Goal: Task Accomplishment & Management: Manage account settings

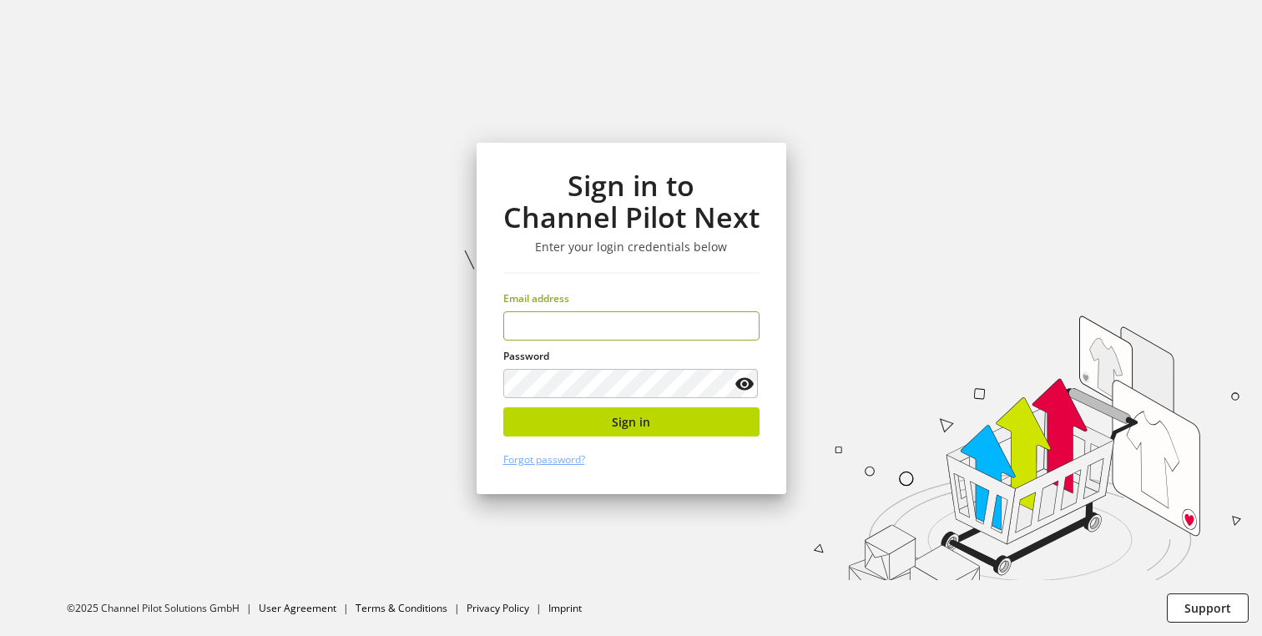
click at [630, 332] on input "email" at bounding box center [631, 325] width 256 height 29
type input "*"
type input "**********"
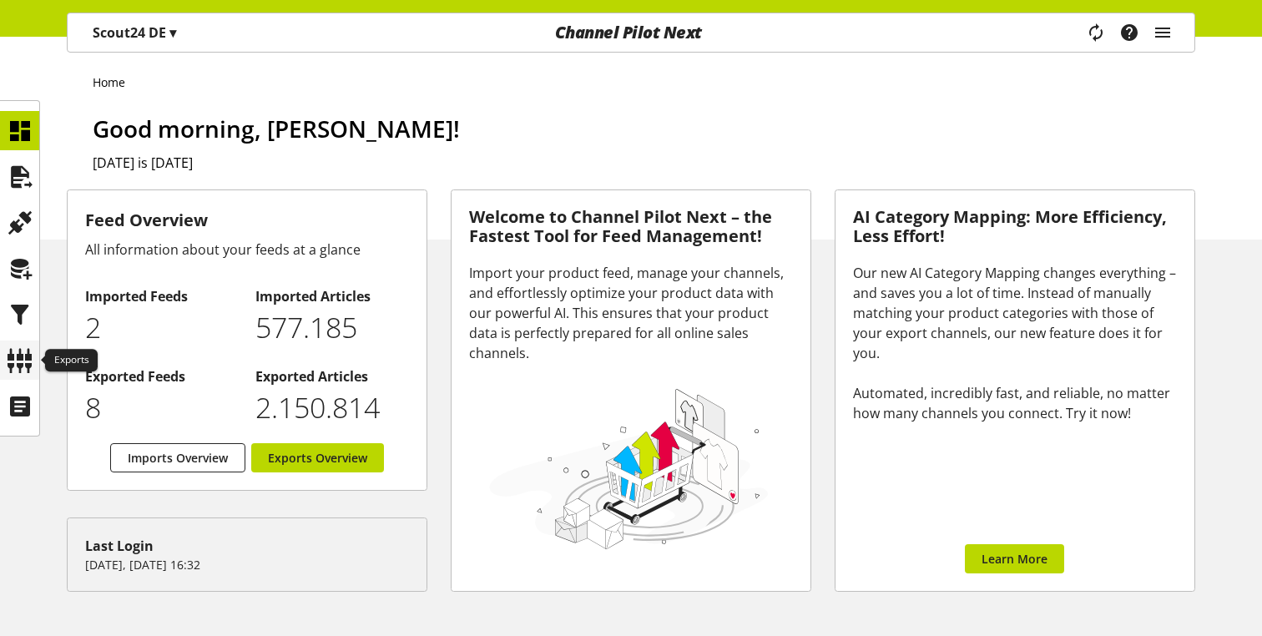
click at [20, 345] on icon at bounding box center [20, 360] width 27 height 33
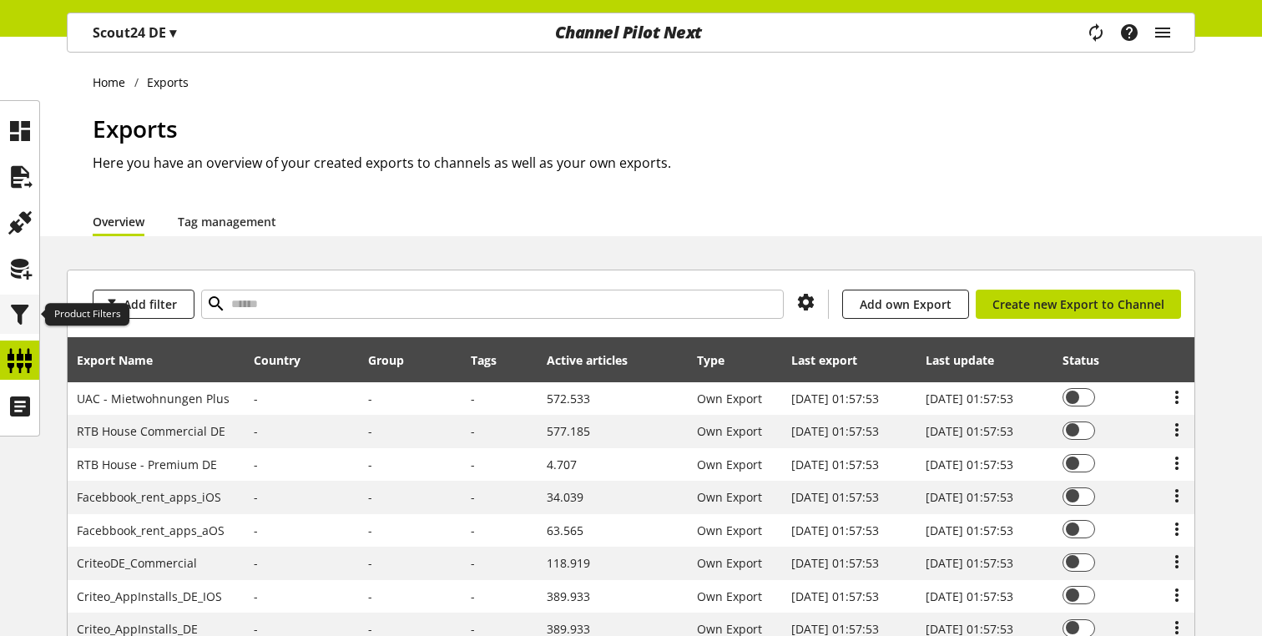
click at [20, 327] on icon at bounding box center [20, 314] width 27 height 33
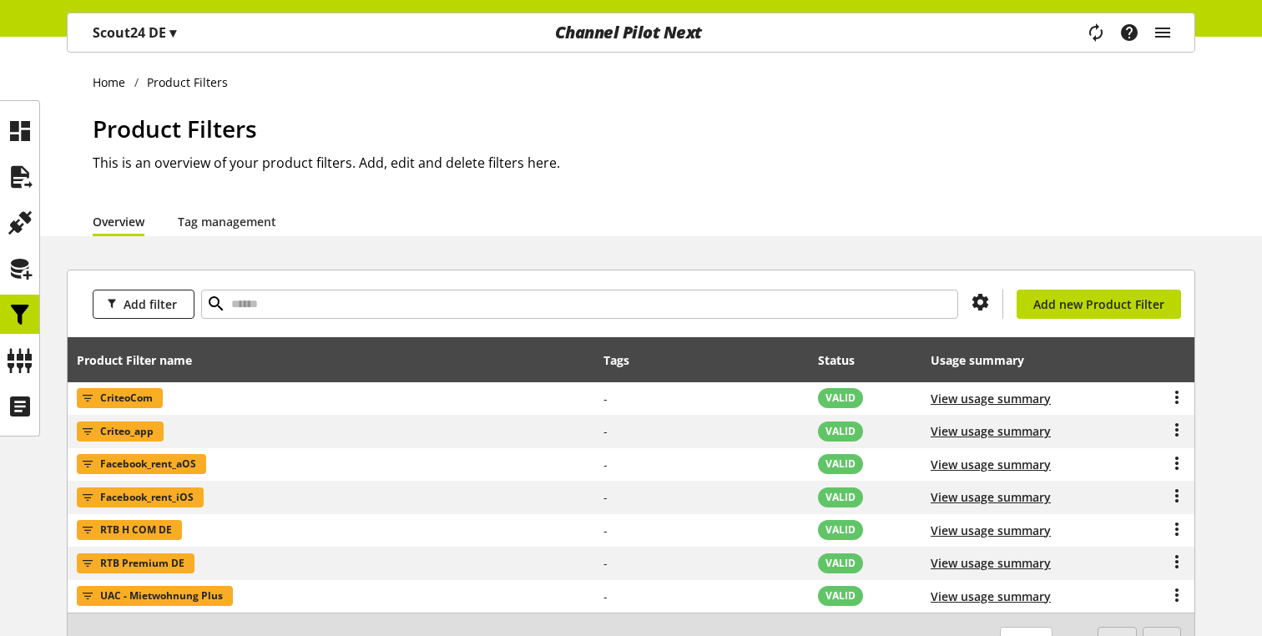
click at [16, 288] on ul at bounding box center [19, 268] width 39 height 315
click at [18, 279] on icon at bounding box center [20, 268] width 27 height 33
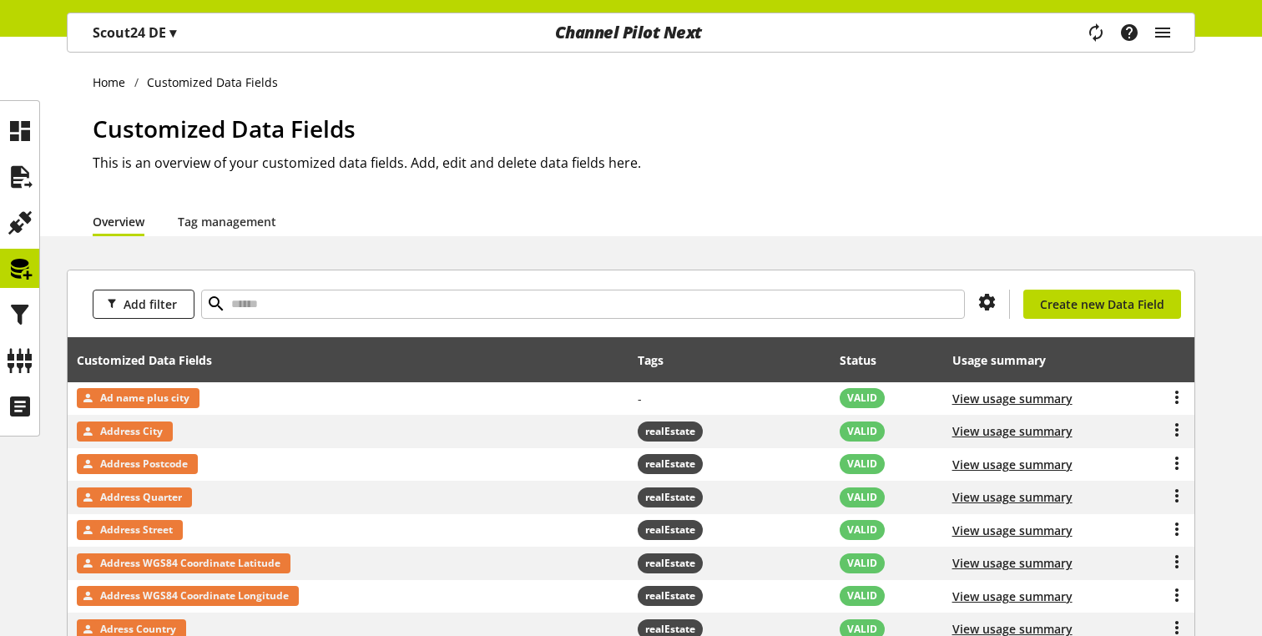
click at [166, 30] on p "Scout24 DE ▾" at bounding box center [134, 33] width 83 height 20
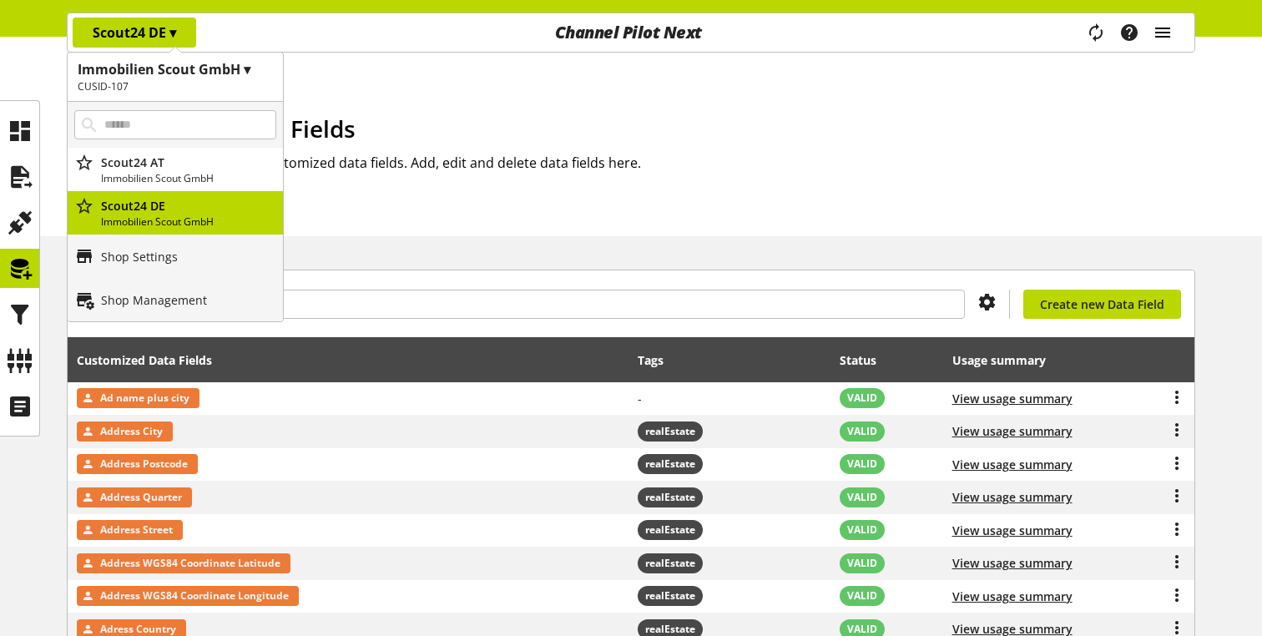
click at [1169, 28] on icon "main navigation" at bounding box center [1163, 33] width 20 height 30
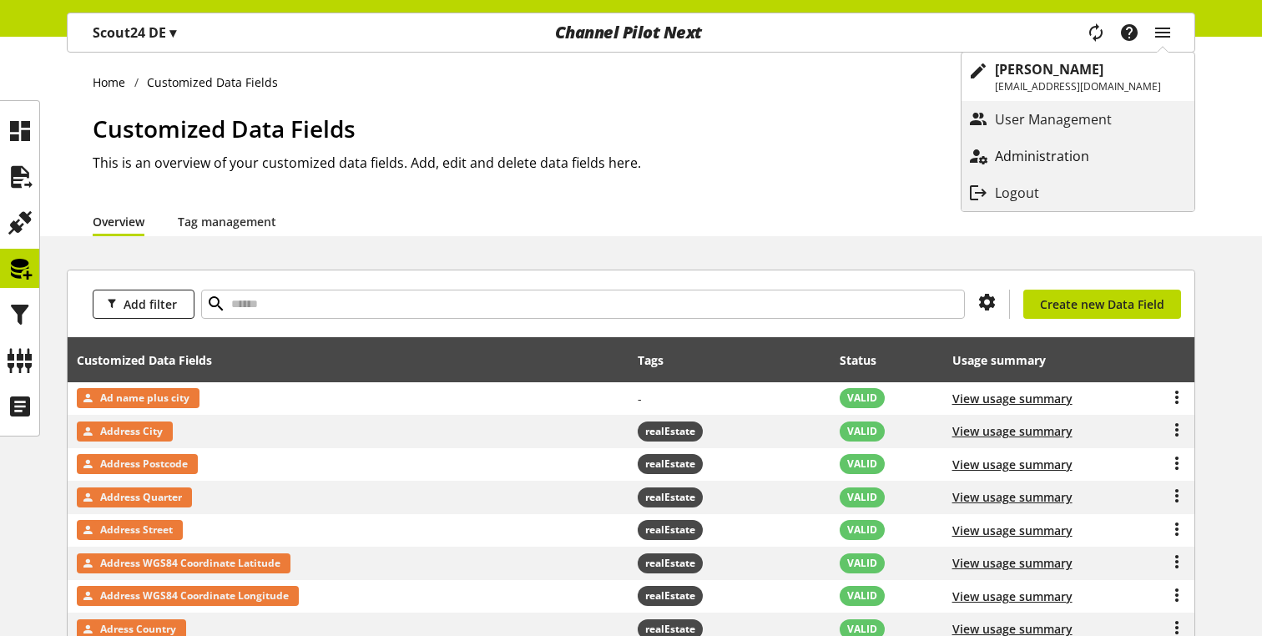
click at [1087, 154] on p "Administration" at bounding box center [1059, 156] width 128 height 20
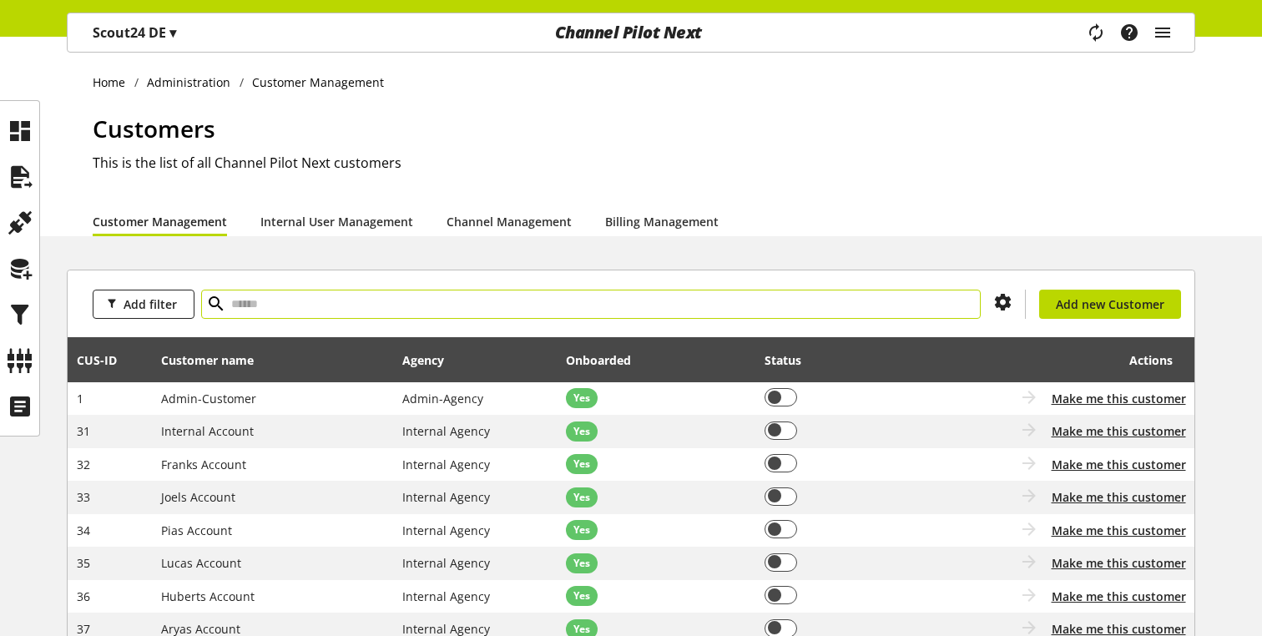
click at [422, 310] on input "text" at bounding box center [591, 304] width 780 height 29
type input "****"
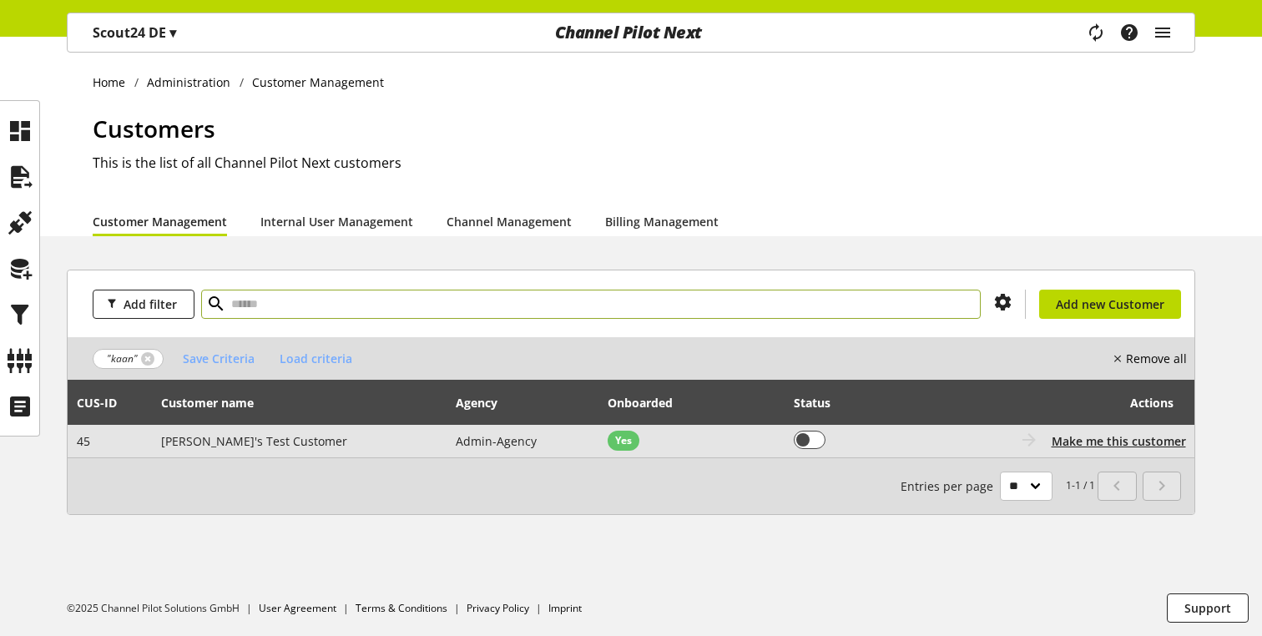
click at [1093, 449] on div "Coming soon: Go to customer Customer is not onboarded Make me this customer" at bounding box center [1062, 441] width 247 height 21
click at [1093, 448] on span "Make me this customer" at bounding box center [1119, 441] width 134 height 18
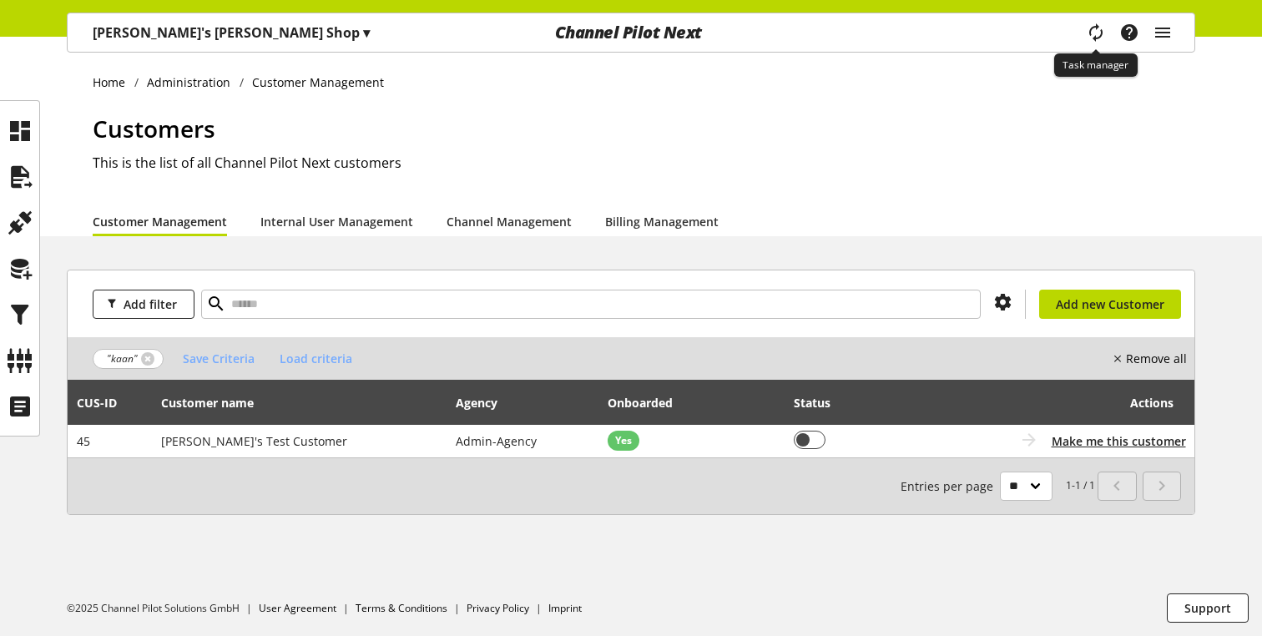
click at [1090, 32] on icon "main navigation" at bounding box center [1096, 33] width 20 height 30
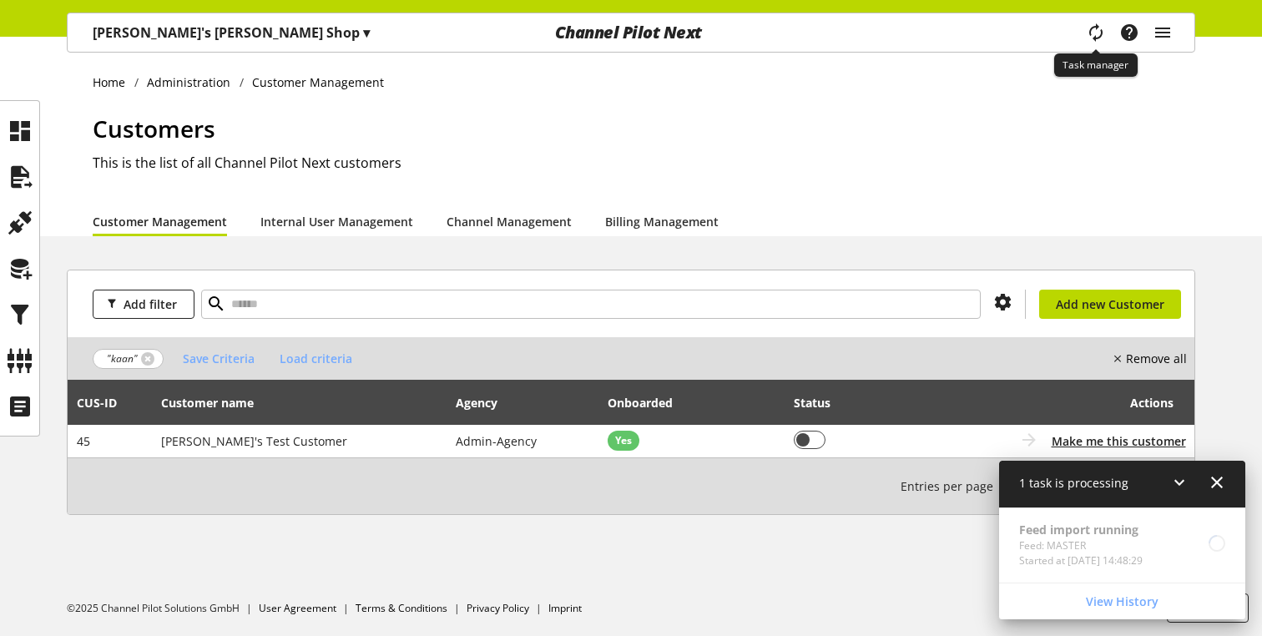
click at [1090, 32] on icon "main navigation" at bounding box center [1096, 33] width 20 height 30
